Goal: Register for event/course

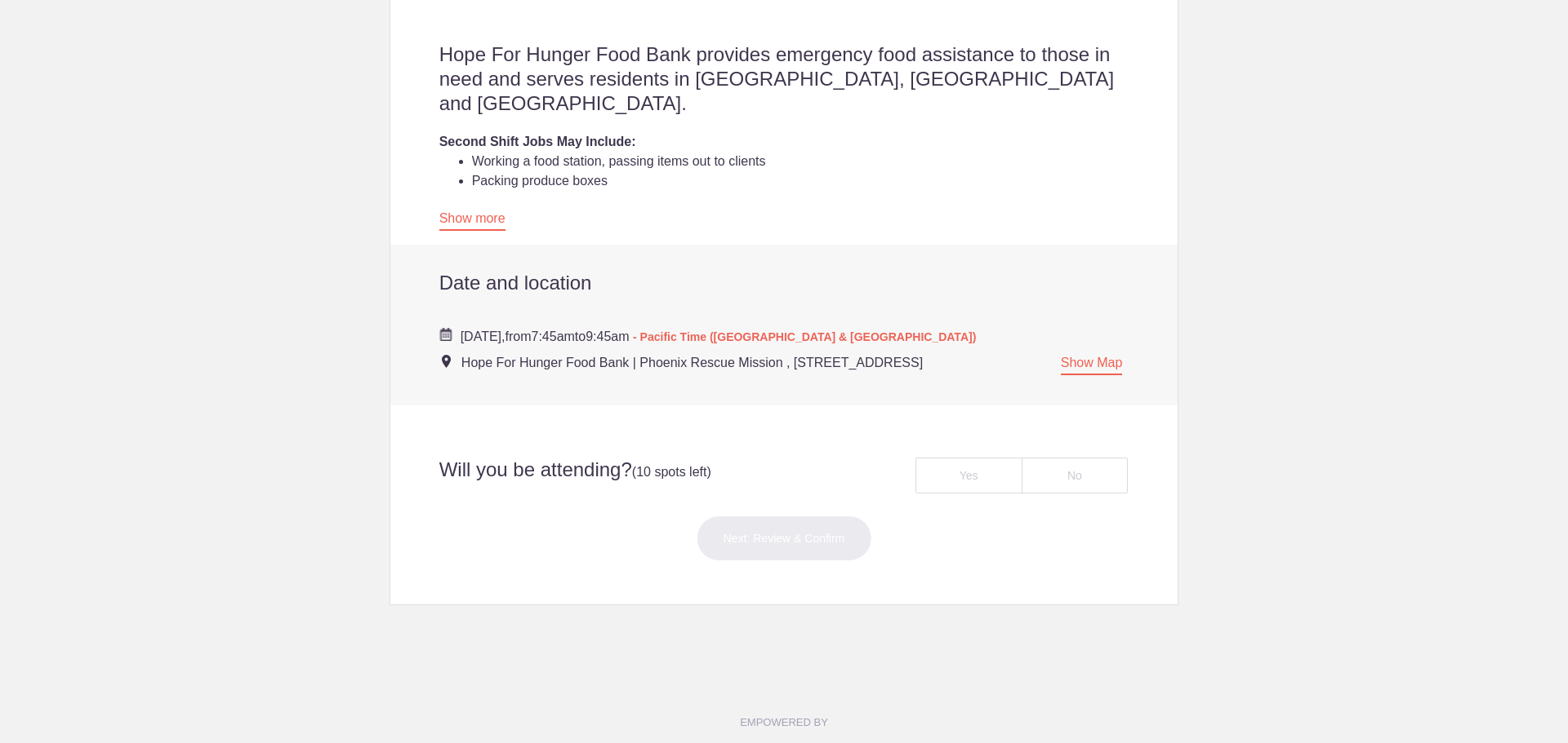
scroll to position [489, 0]
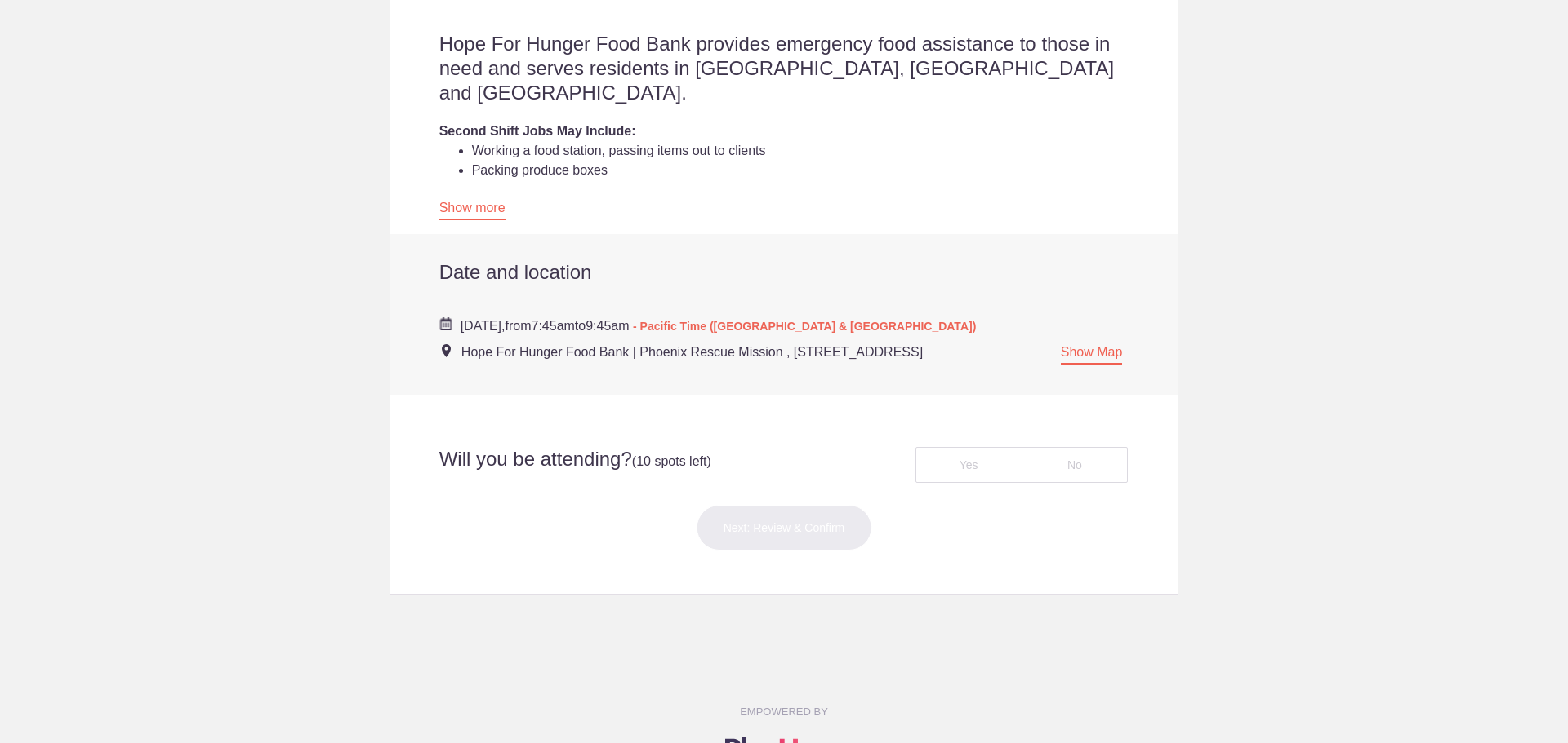
click at [634, 454] on span "(10 spots left)" at bounding box center [671, 461] width 79 height 14
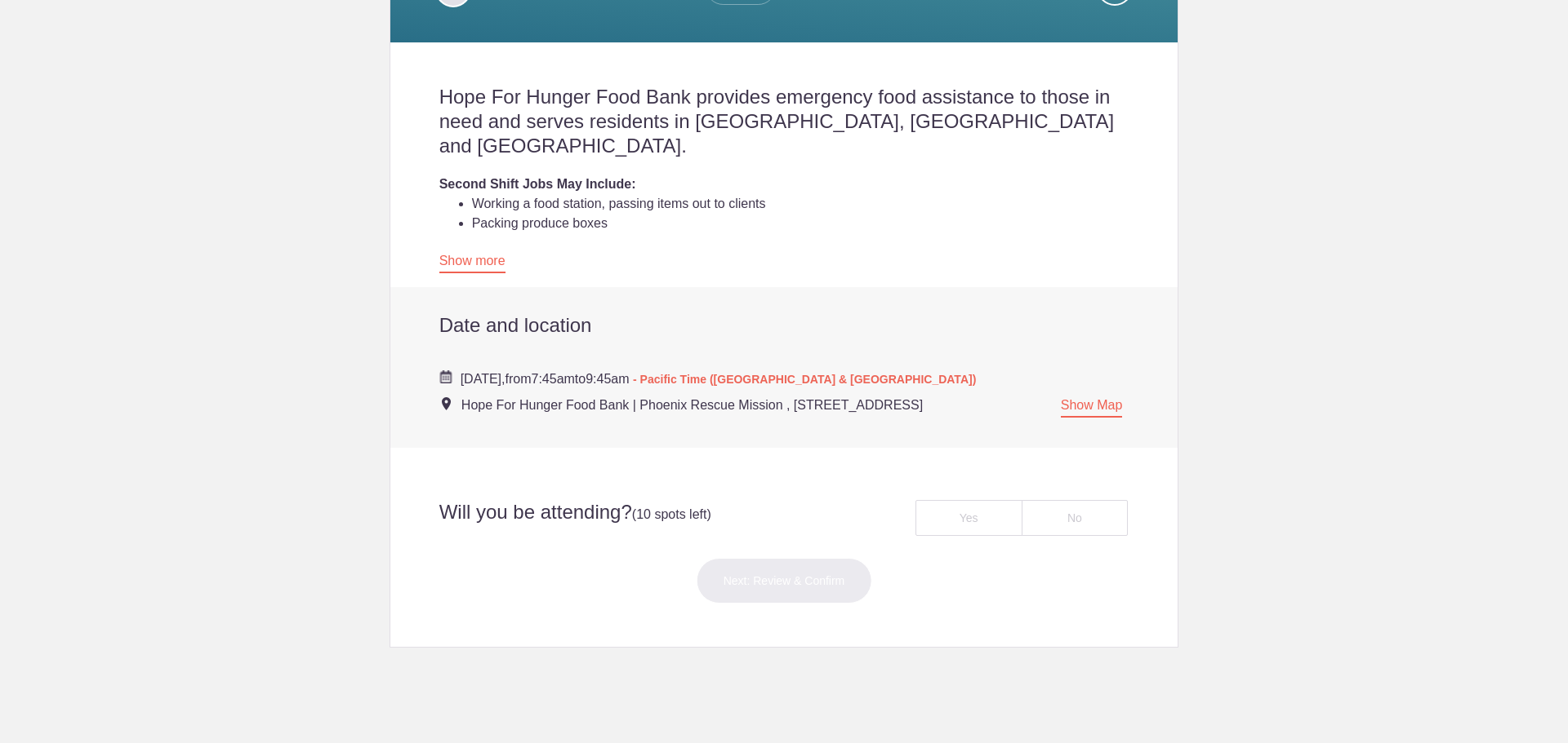
scroll to position [408, 0]
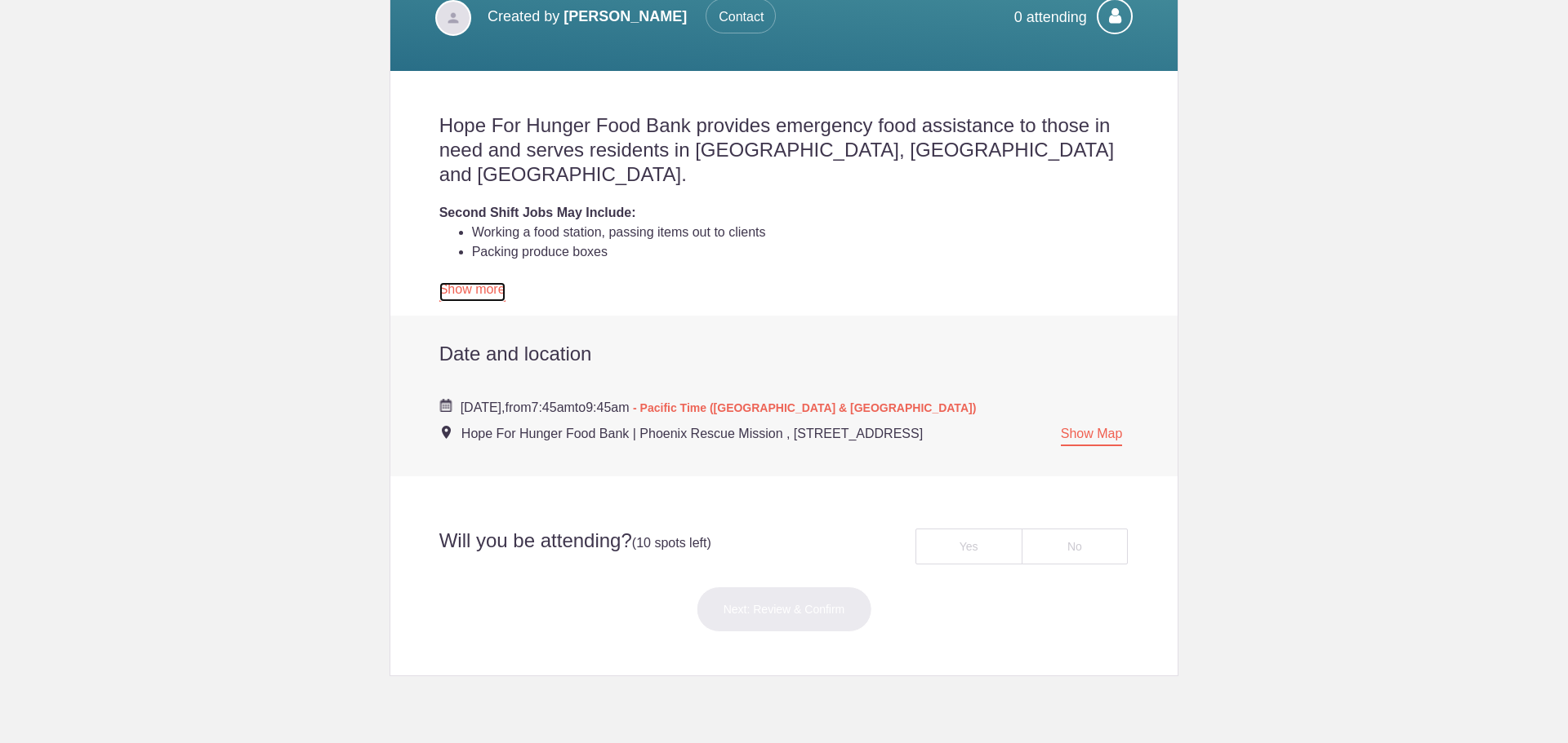
click at [466, 282] on link "Show more" at bounding box center [473, 292] width 67 height 20
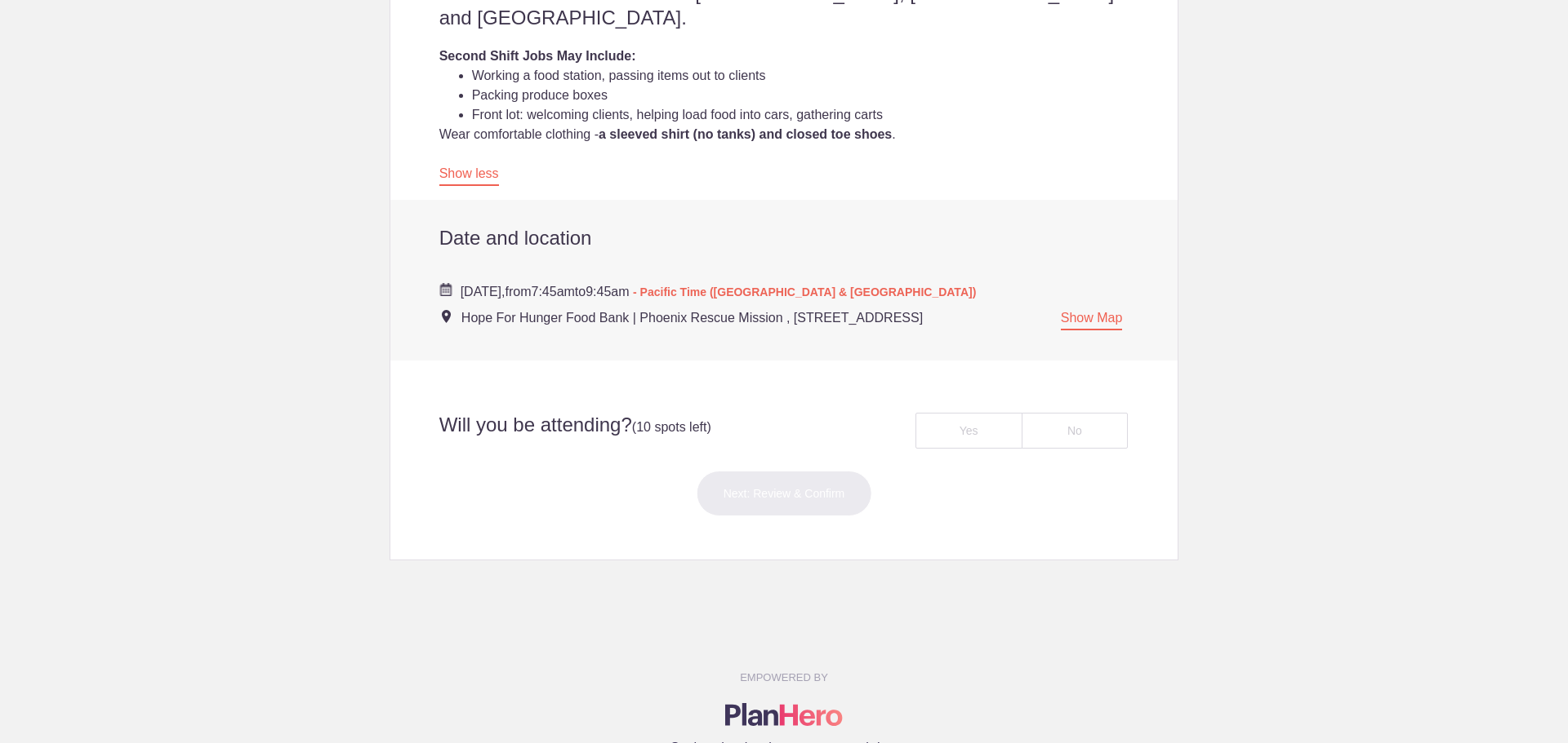
scroll to position [572, 0]
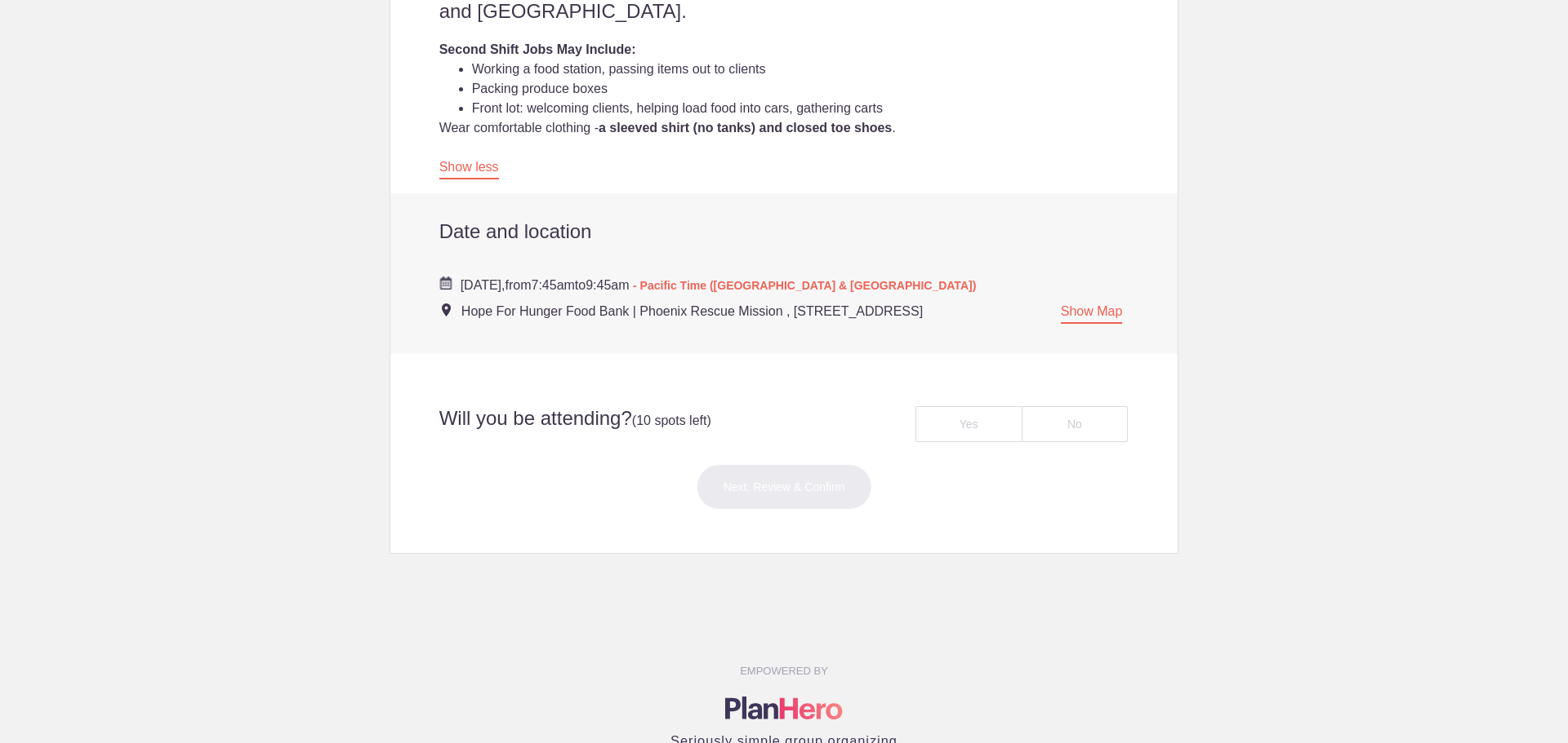
click at [621, 406] on h2 "Will you be attending? (10 spots left)" at bounding box center [605, 420] width 356 height 27
click at [666, 414] on span "(10 spots left)" at bounding box center [671, 421] width 79 height 14
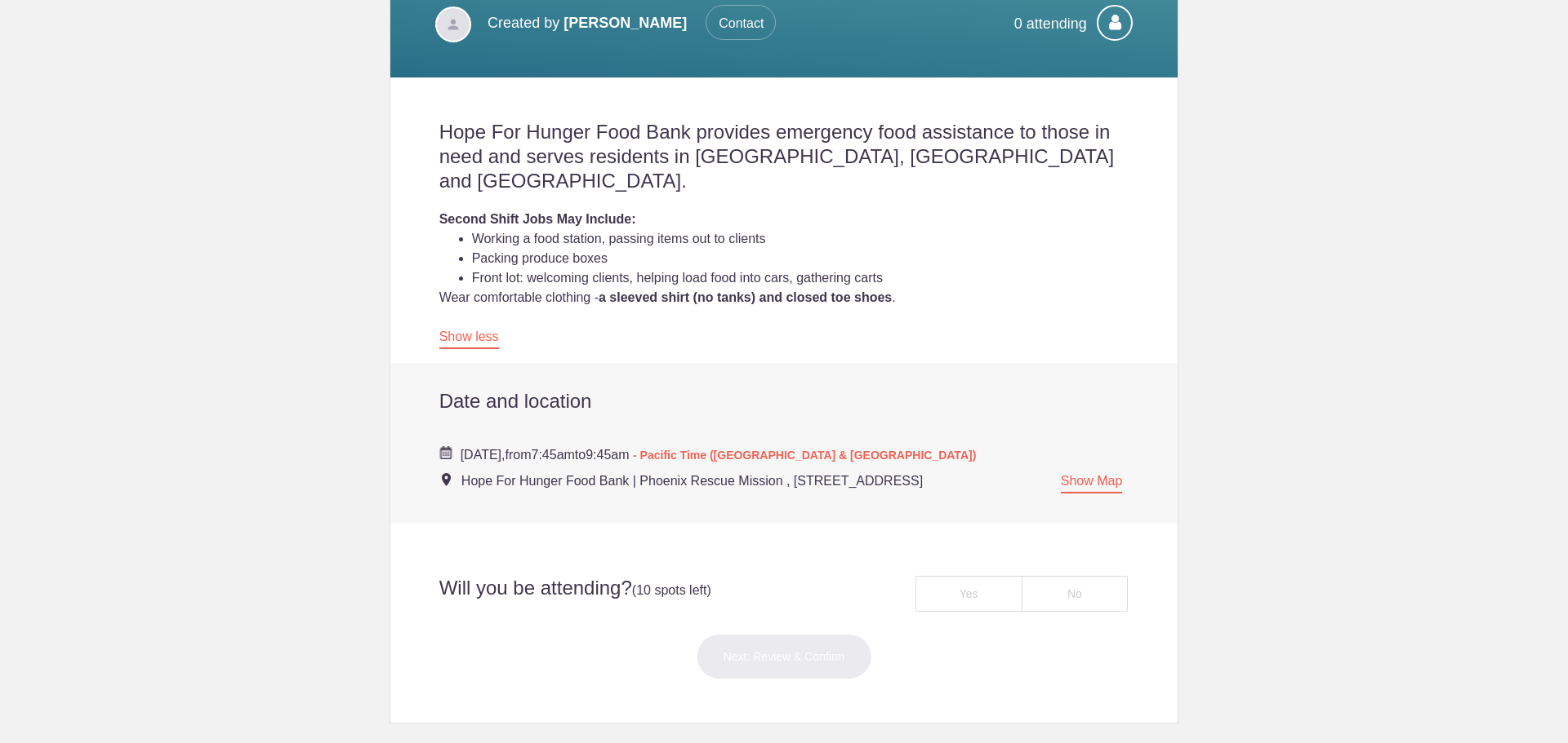
scroll to position [408, 0]
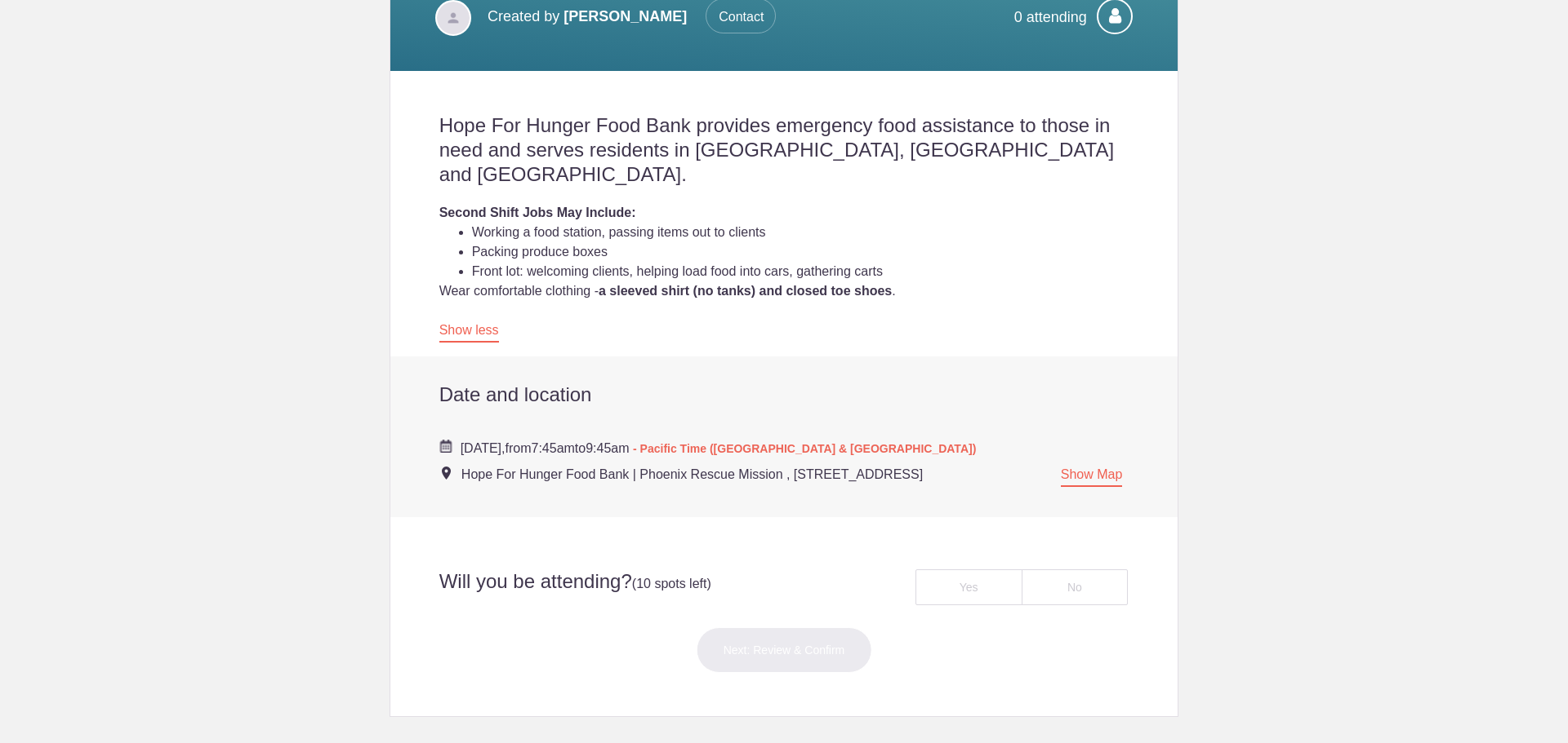
click at [572, 570] on h2 "Will you be attending? (10 spots left)" at bounding box center [605, 583] width 356 height 27
click at [961, 570] on div "Yes" at bounding box center [969, 587] width 107 height 36
radio input "true"
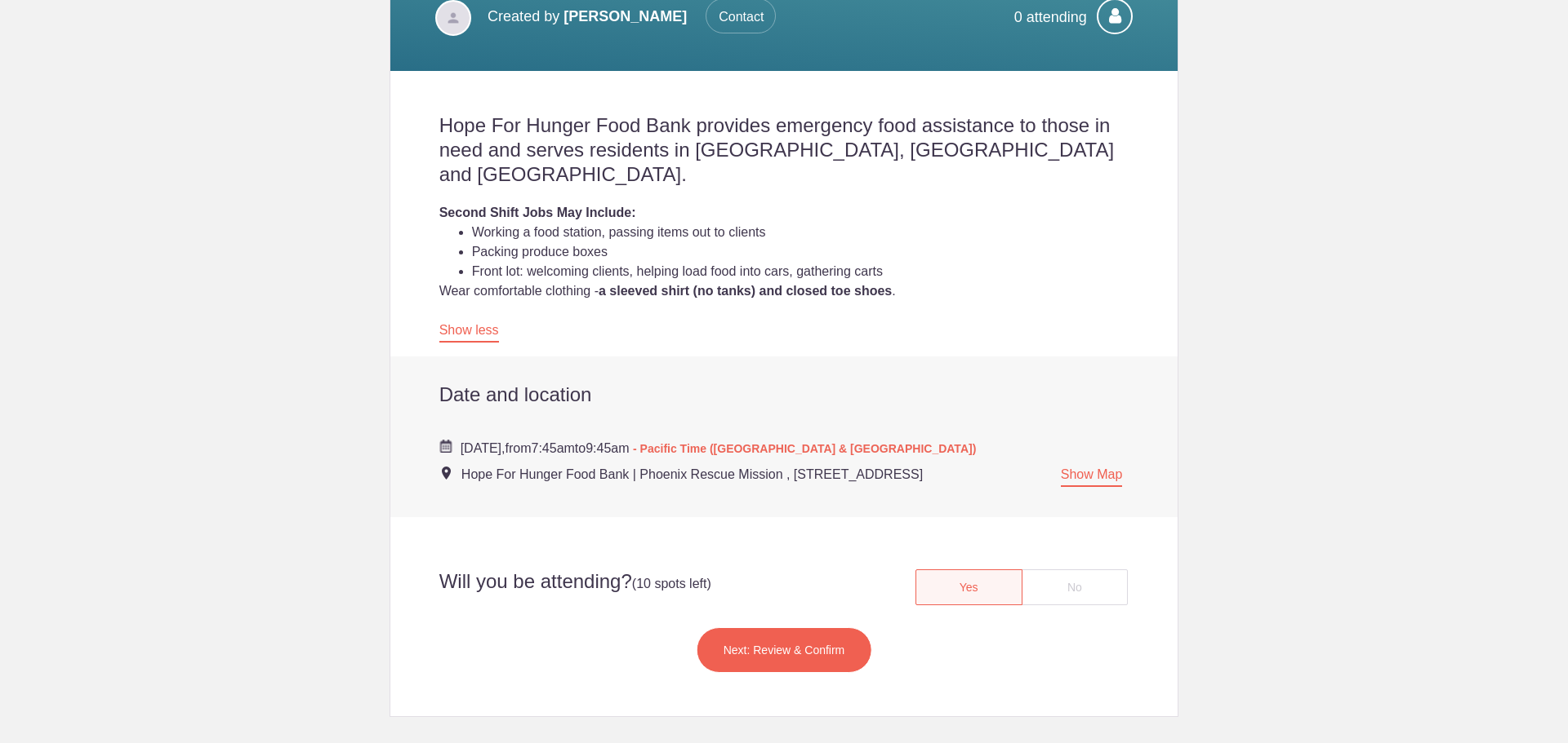
click at [754, 627] on button "Next: Review & Confirm" at bounding box center [784, 650] width 175 height 46
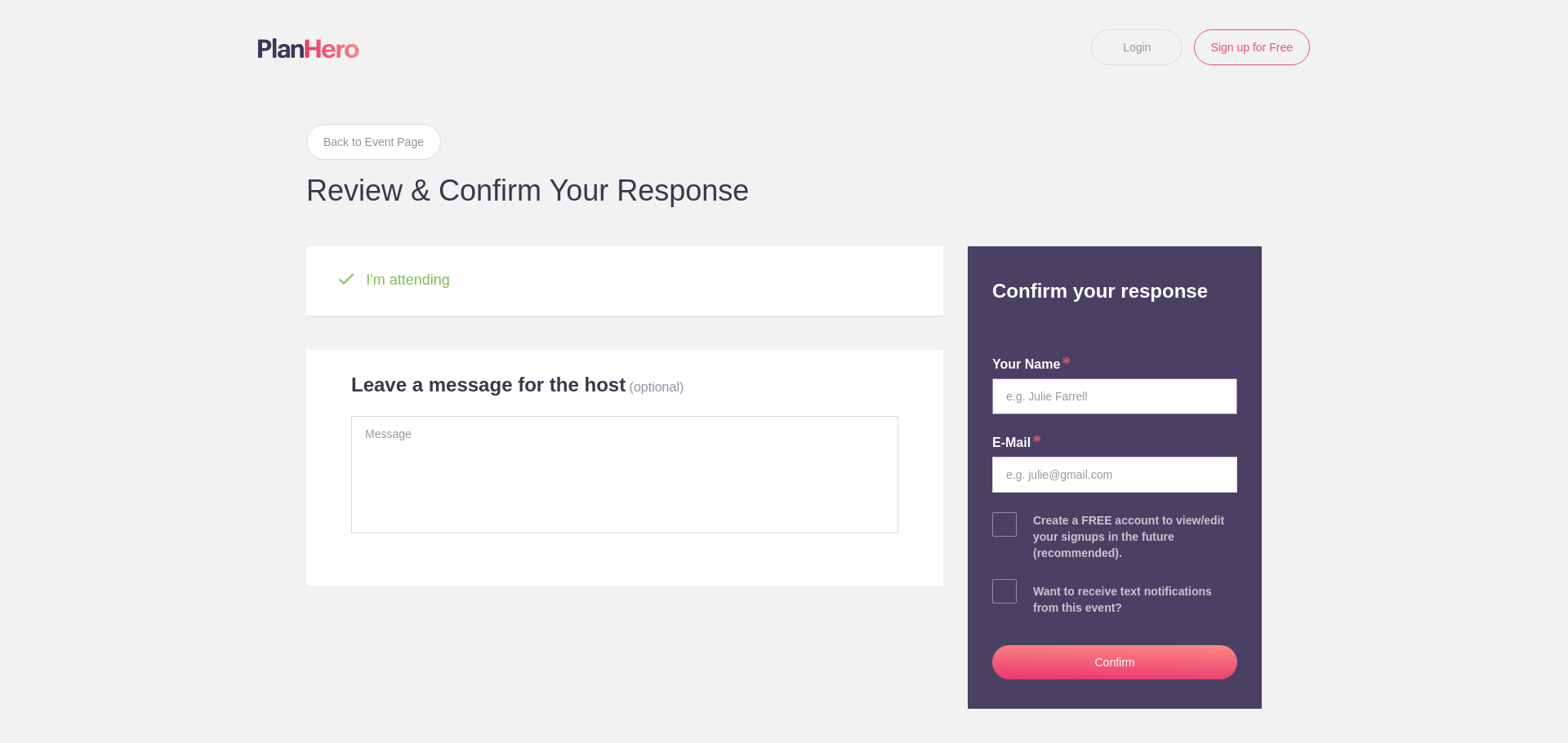
click at [1085, 397] on input "text" at bounding box center [1115, 396] width 245 height 36
type input "[PERSON_NAME]"
click at [1047, 484] on input "email" at bounding box center [1115, 475] width 245 height 36
type input "[PERSON_NAME][EMAIL_ADDRESS][PERSON_NAME][DOMAIN_NAME]"
click at [1131, 666] on button "Confirm" at bounding box center [1115, 662] width 245 height 34
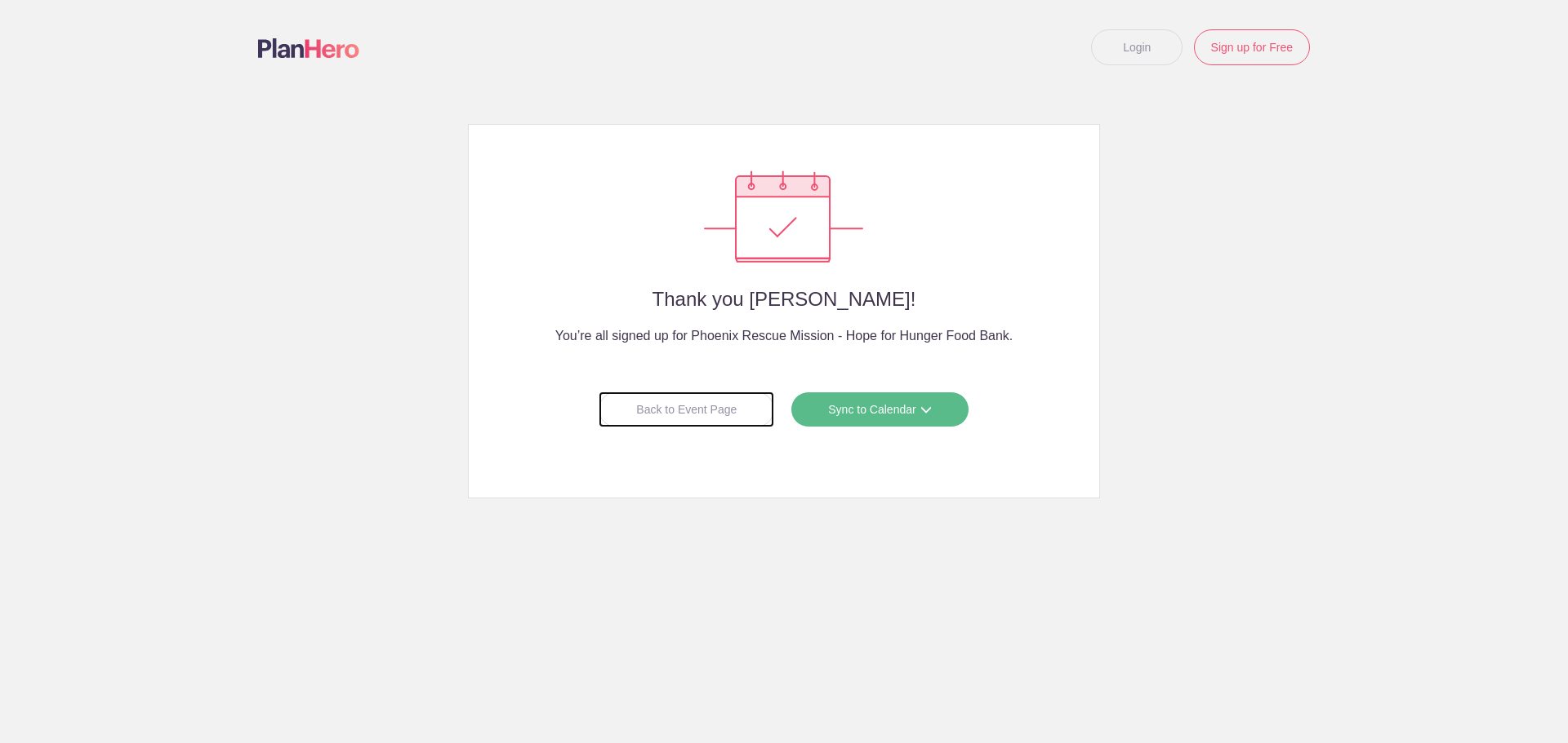
click at [675, 413] on div "Back to Event Page" at bounding box center [686, 409] width 175 height 36
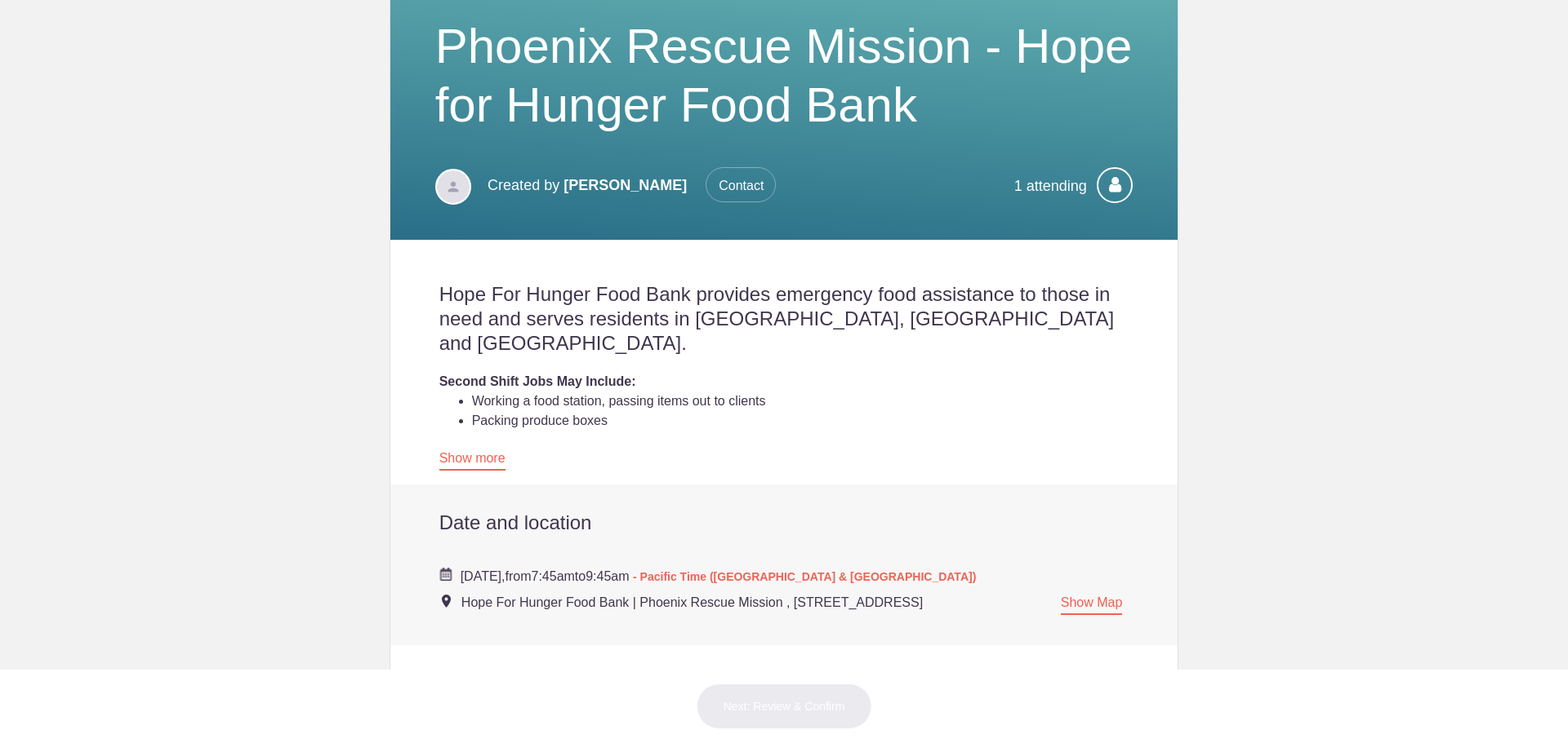
scroll to position [245, 0]
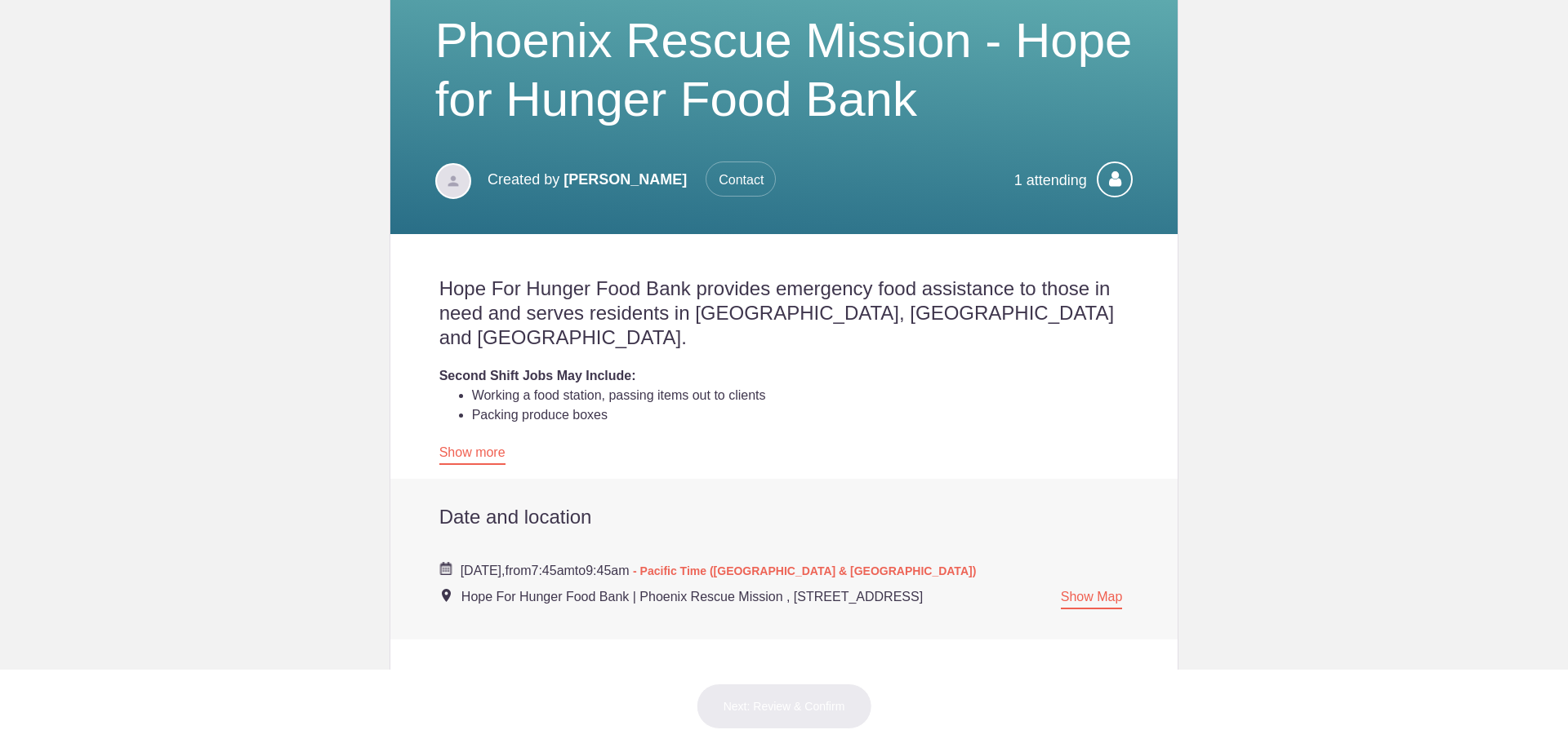
click at [783, 590] on span "Hope For Hunger Food Bank | Phoenix Rescue Mission , [STREET_ADDRESS]" at bounding box center [691, 597] width 461 height 14
drag, startPoint x: 454, startPoint y: 570, endPoint x: 775, endPoint y: 562, distance: 321.1
click at [775, 562] on div "Wednesday, September 24, 2025, from 7:45am to 9:45am - Pacific Time (US & Canad…" at bounding box center [784, 577] width 689 height 62
click at [612, 554] on div "Wednesday, September 24, 2025, from 7:45am to 9:45am - Pacific Time (US & Canad…" at bounding box center [784, 577] width 689 height 62
click at [440, 287] on h2 "Hope For Hunger Food Bank provides emergency food assistance to those in need a…" at bounding box center [784, 313] width 689 height 73
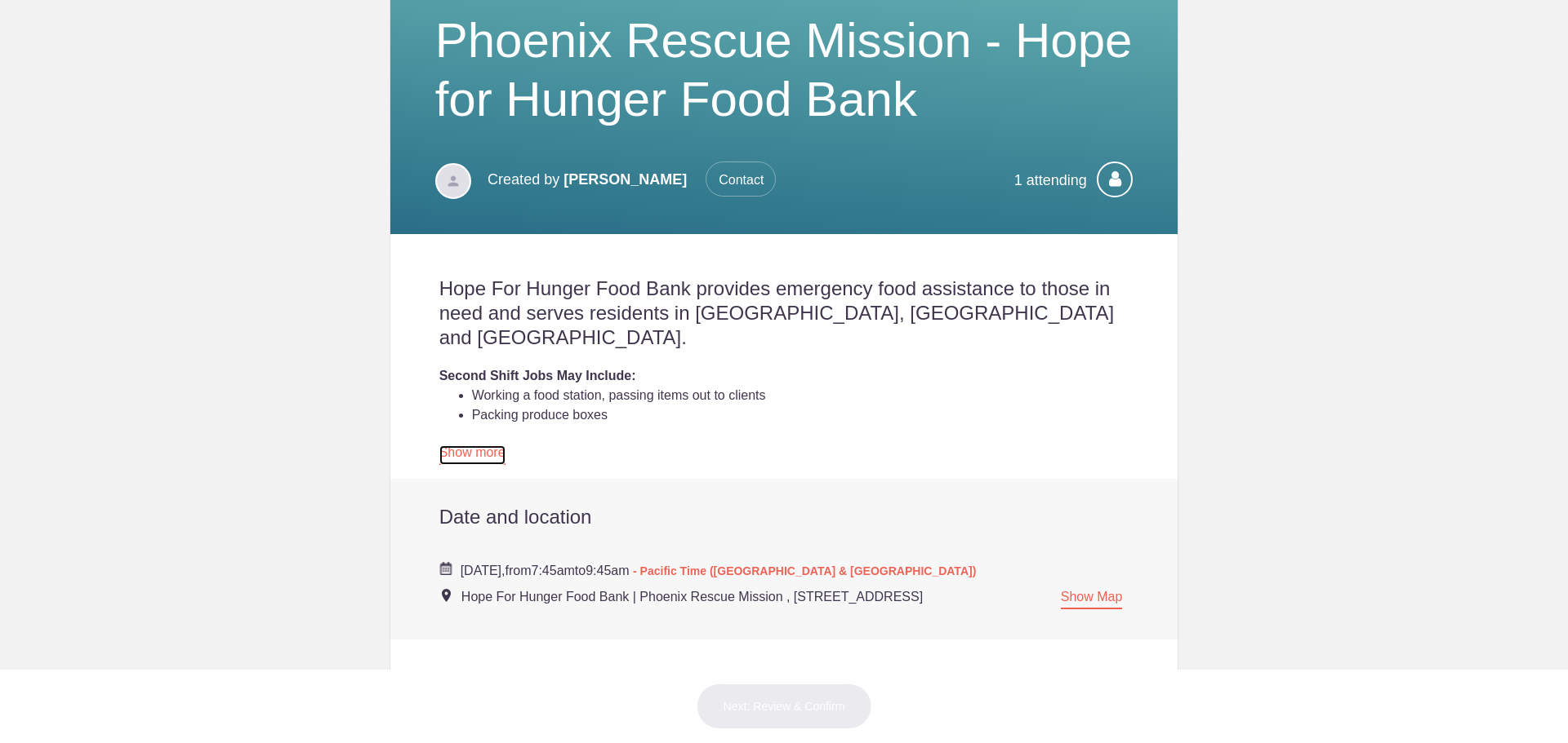
click at [463, 445] on link "Show more" at bounding box center [473, 455] width 67 height 20
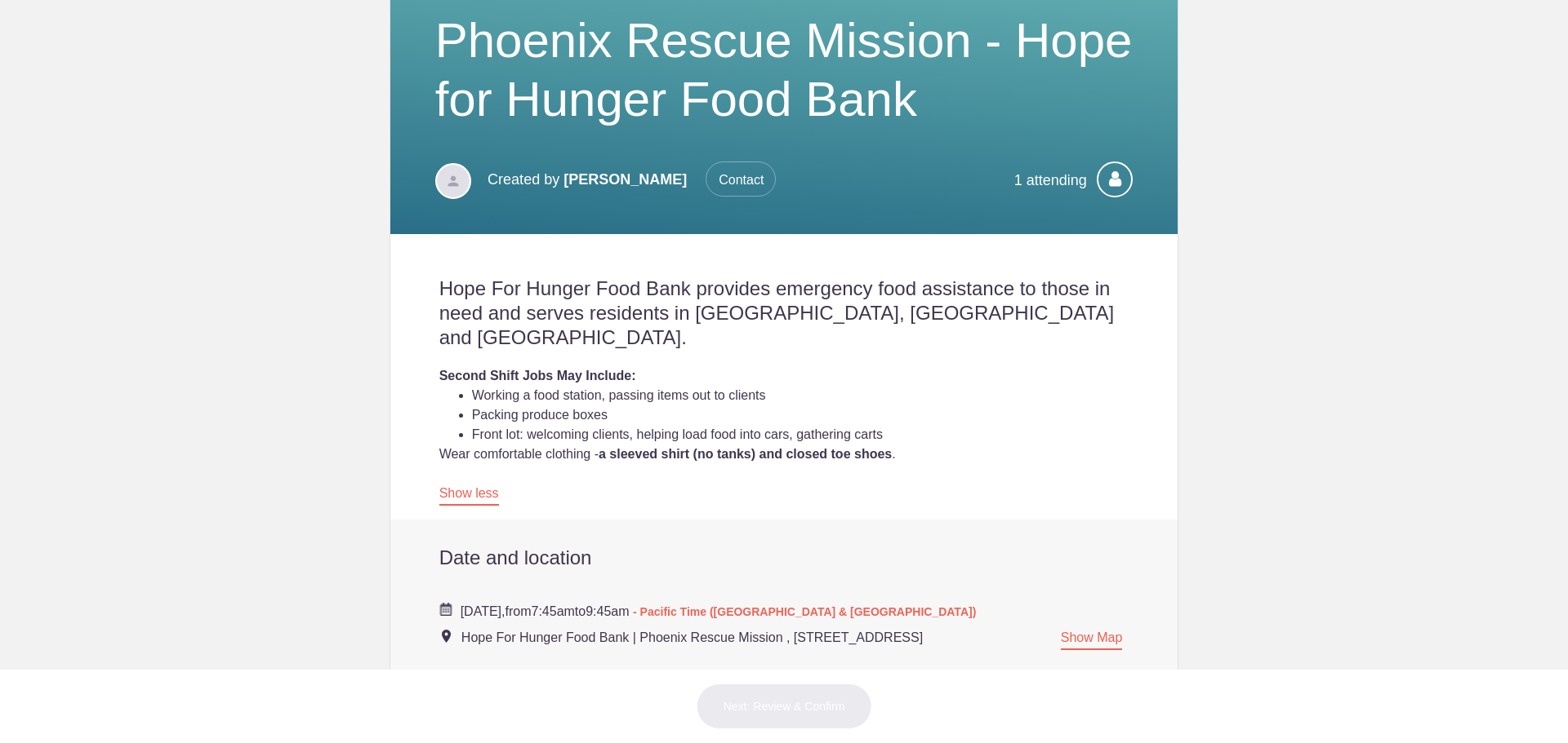
click at [440, 282] on h2 "Hope For Hunger Food Bank provides emergency food assistance to those in need a…" at bounding box center [784, 313] width 689 height 73
drag, startPoint x: 436, startPoint y: 282, endPoint x: 1049, endPoint y: 606, distance: 693.4
click at [1049, 606] on div "Hope For Hunger Food Bank provides emergency food assistance to those in need a…" at bounding box center [784, 522] width 788 height 577
copy div "Hope For Hunger Food Bank provides emergency food assistance to those in need a…"
